Goal: Task Accomplishment & Management: Use online tool/utility

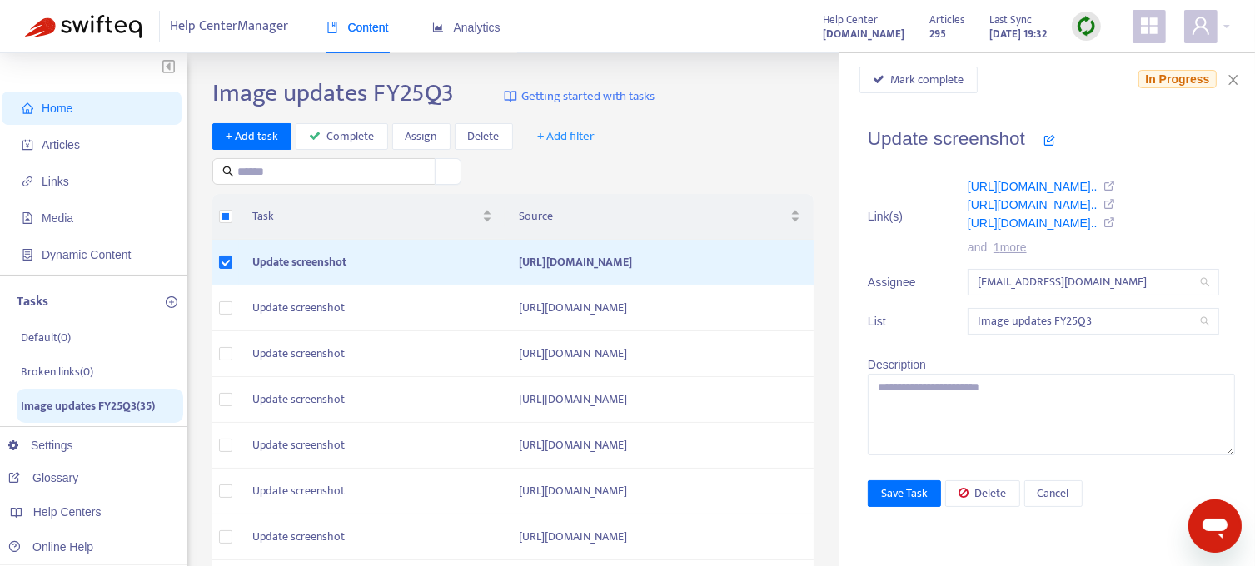
drag, startPoint x: 0, startPoint y: 0, endPoint x: 740, endPoint y: 136, distance: 751.9
click at [740, 136] on div "+ Add task Complete Assign Delete + Add filter" at bounding box center [517, 154] width 610 height 62
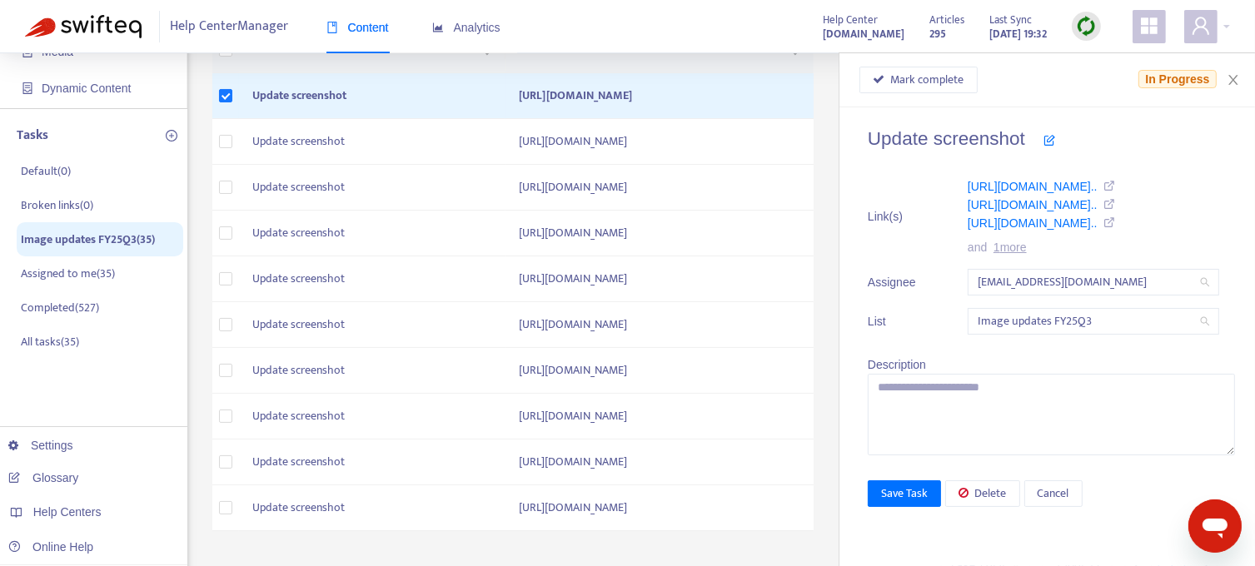
scroll to position [250, 0]
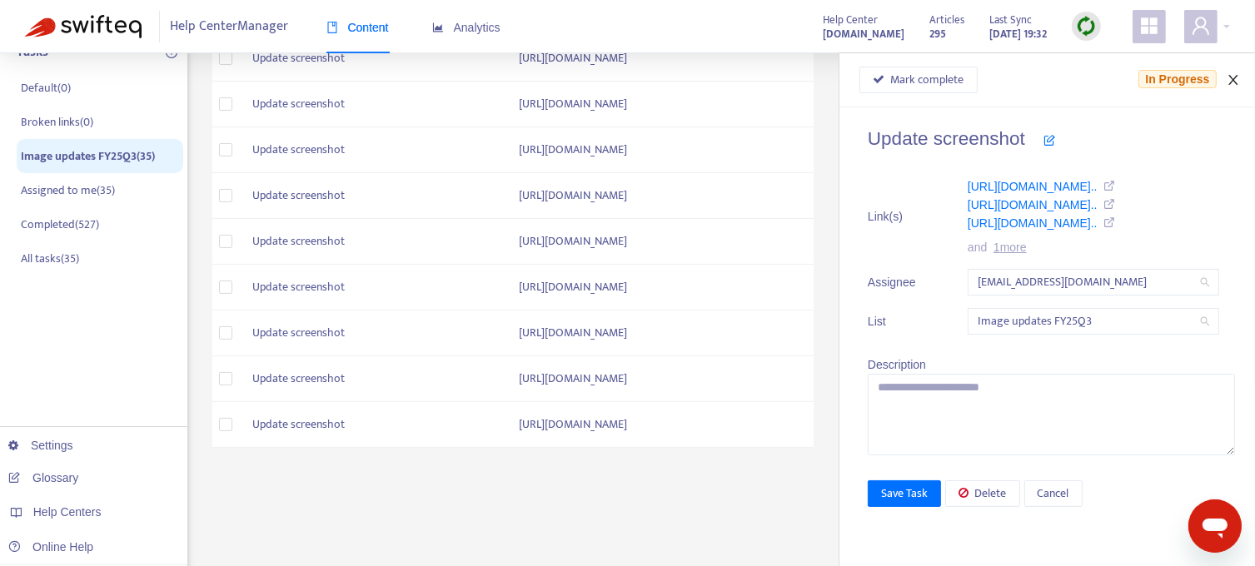
click at [1233, 75] on icon "close" at bounding box center [1233, 79] width 13 height 13
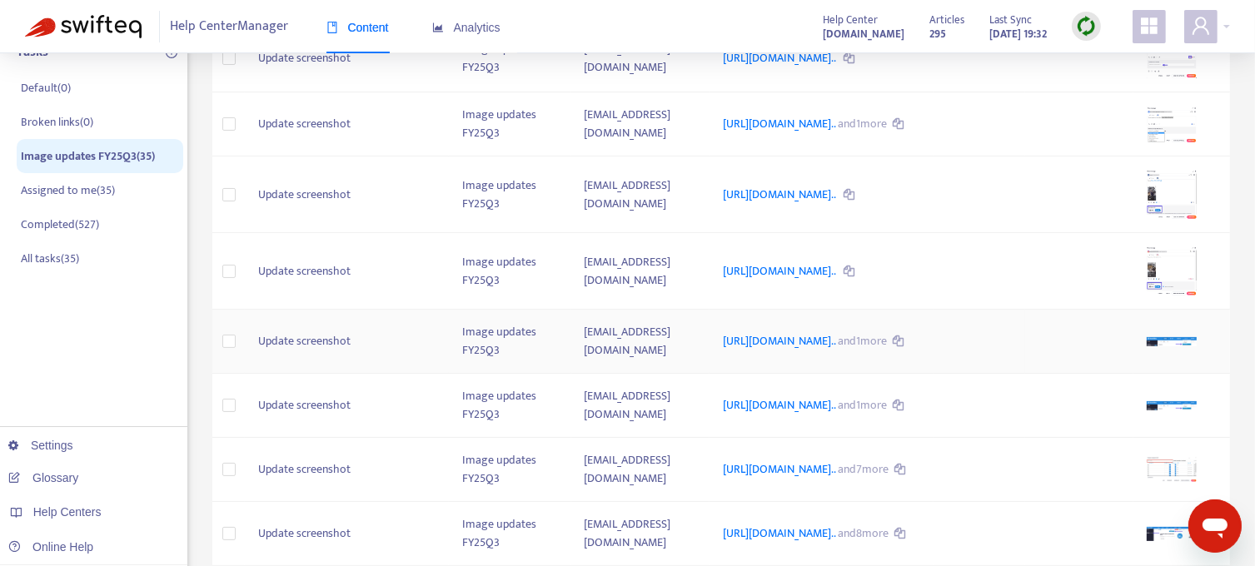
click at [300, 374] on td "Update screenshot" at bounding box center [347, 342] width 204 height 64
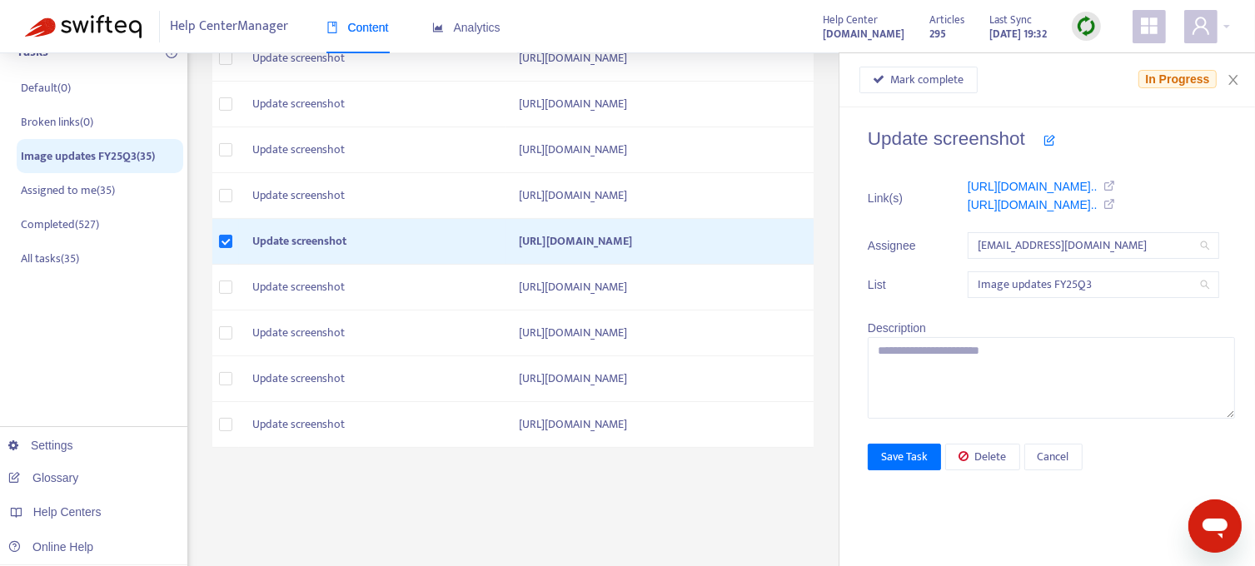
click at [373, 494] on div "Image updates FY25Q3 Getting started with tasks + Add task Complete Assign Dele…" at bounding box center [721, 315] width 1018 height 974
click at [1014, 188] on link "[URL][DOMAIN_NAME].." at bounding box center [1033, 186] width 130 height 13
click at [937, 79] on span "Mark complete" at bounding box center [927, 80] width 73 height 18
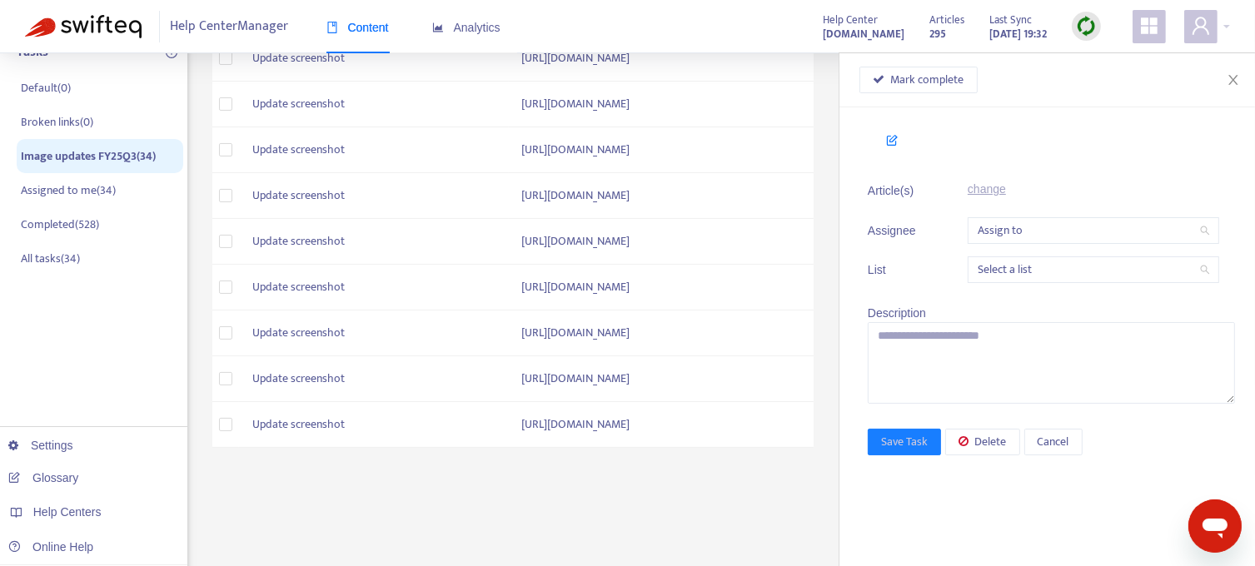
click at [526, 516] on div "Image updates FY25Q3 Getting started with tasks + Add task Complete Assign Dele…" at bounding box center [721, 315] width 1018 height 974
click at [1229, 80] on icon "close" at bounding box center [1233, 79] width 13 height 13
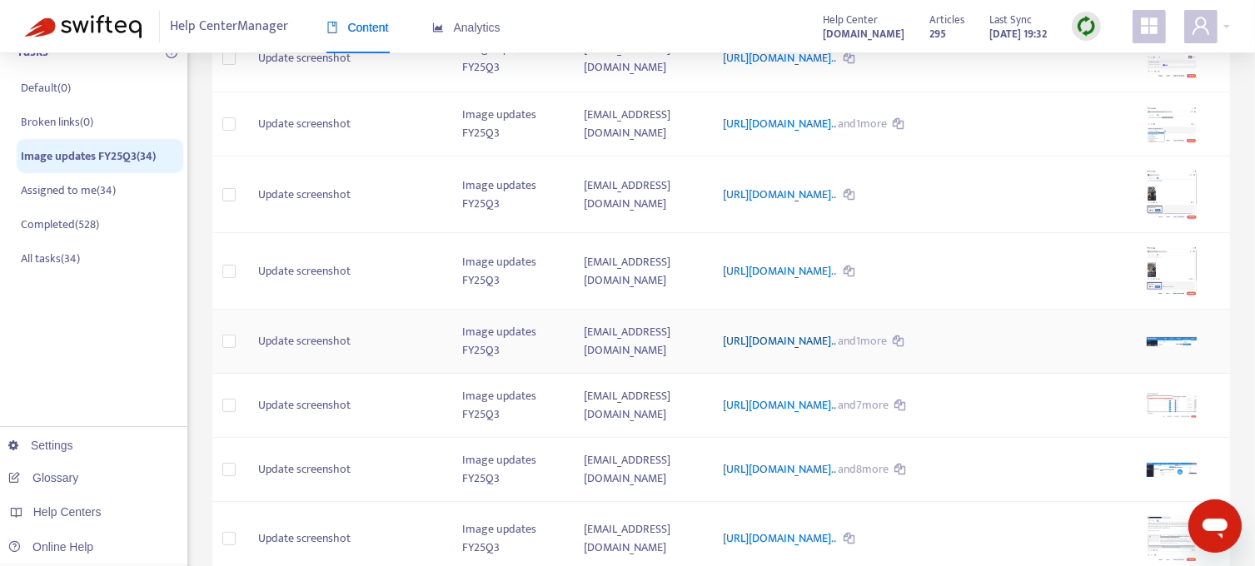
click at [723, 351] on link "[URL][DOMAIN_NAME].." at bounding box center [780, 340] width 115 height 19
click at [330, 374] on td "Update screenshot" at bounding box center [347, 342] width 204 height 64
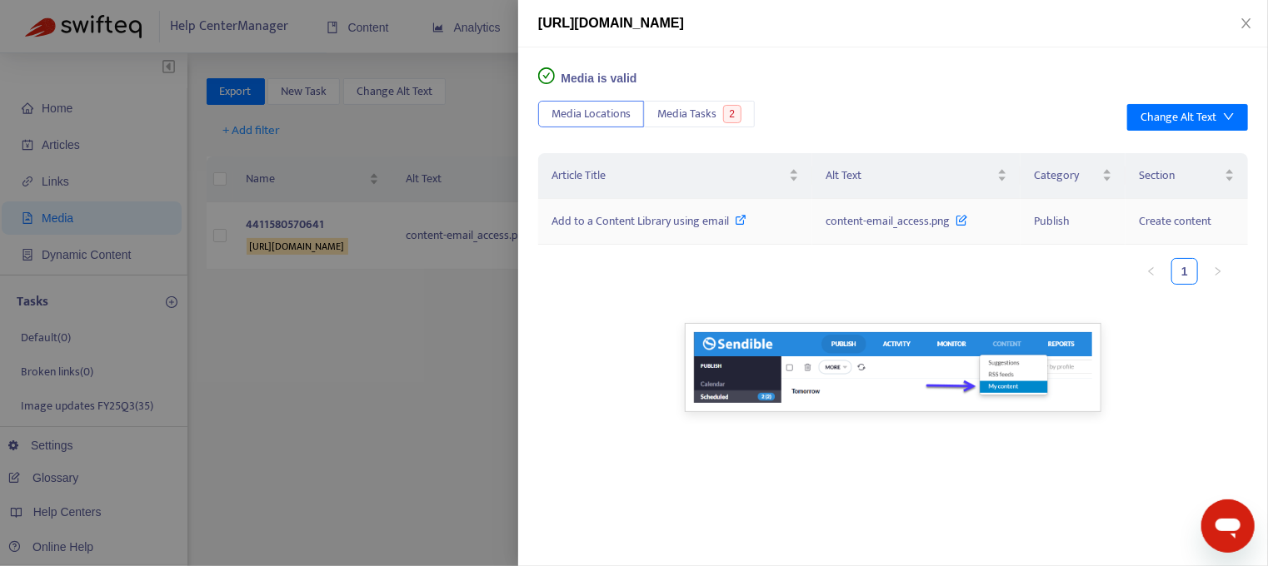
click at [640, 222] on span "Add to a Content Library using email" at bounding box center [639, 221] width 177 height 19
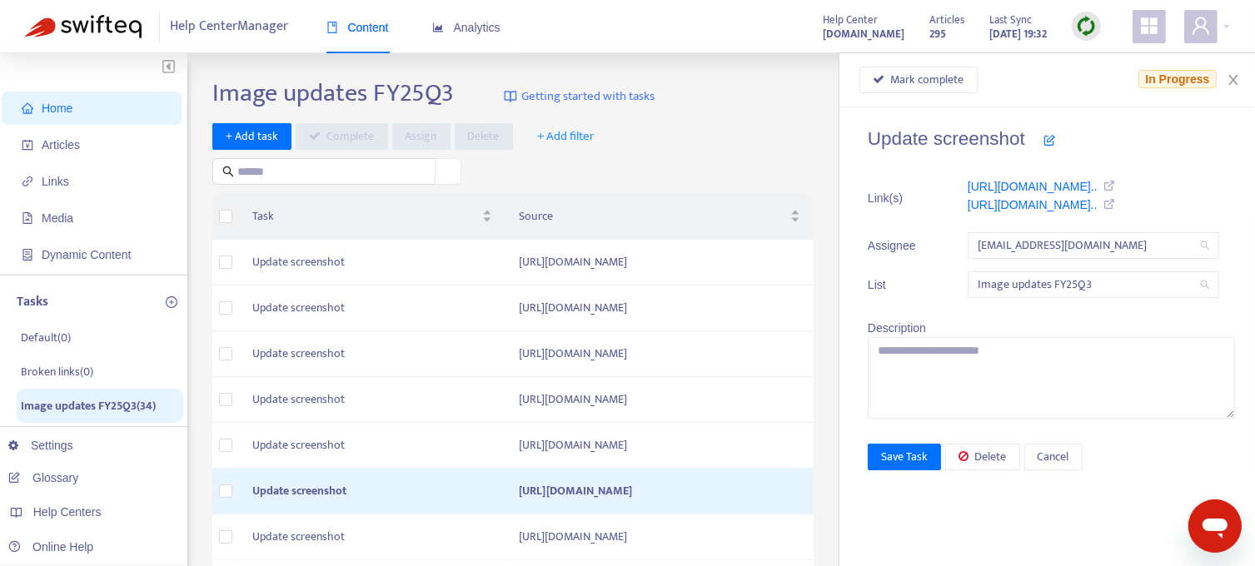
click at [996, 215] on span "[URL][DOMAIN_NAME].. [URL][DOMAIN_NAME].." at bounding box center [1041, 198] width 147 height 43
click at [1000, 207] on link "[URL][DOMAIN_NAME].." at bounding box center [1033, 204] width 130 height 13
click at [352, 139] on span "Complete" at bounding box center [350, 136] width 47 height 18
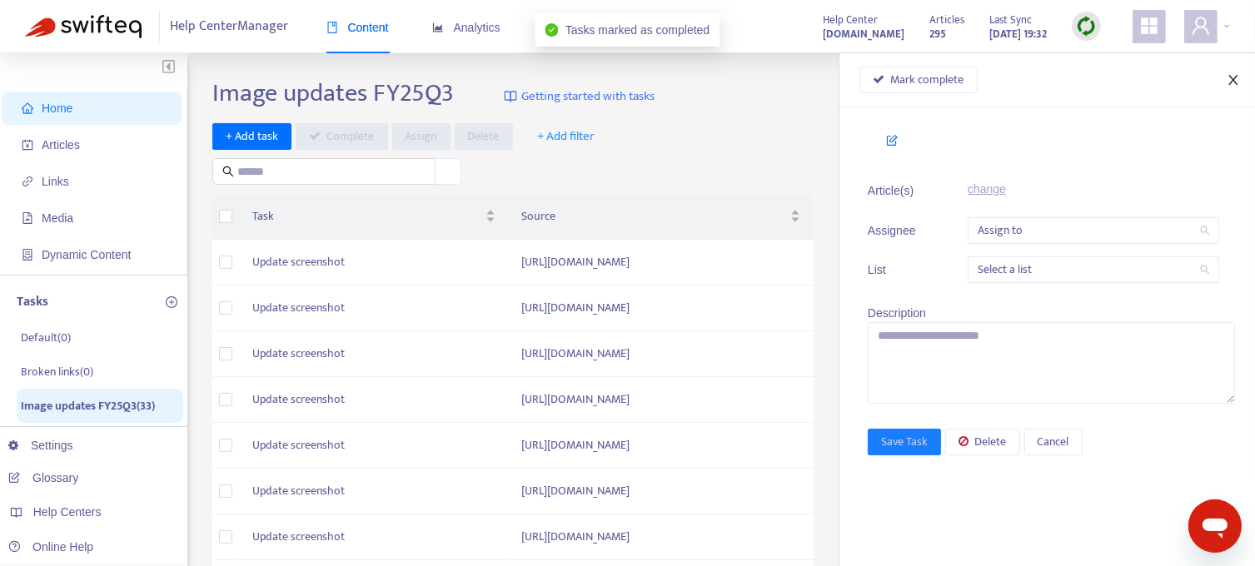
click at [1235, 82] on icon "close" at bounding box center [1233, 79] width 13 height 13
